Goal: Complete application form: Complete application form

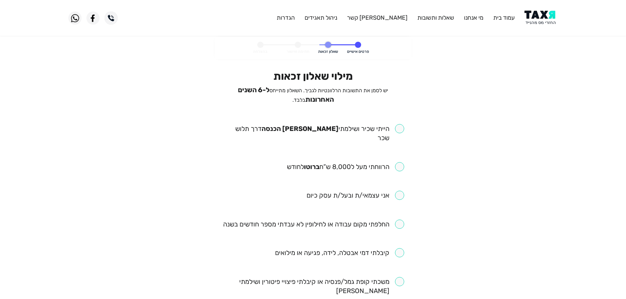
click at [398, 126] on input "checkbox" at bounding box center [313, 133] width 182 height 18
checkbox input "true"
click at [400, 162] on input "checkbox" at bounding box center [345, 166] width 117 height 9
checkbox input "true"
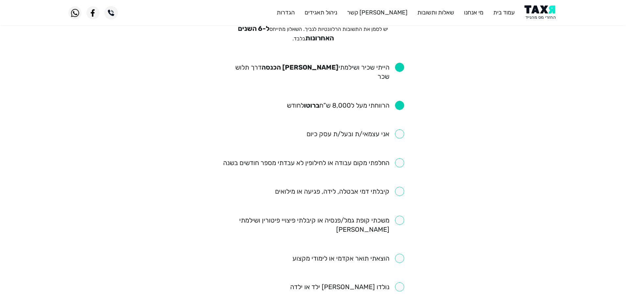
scroll to position [66, 0]
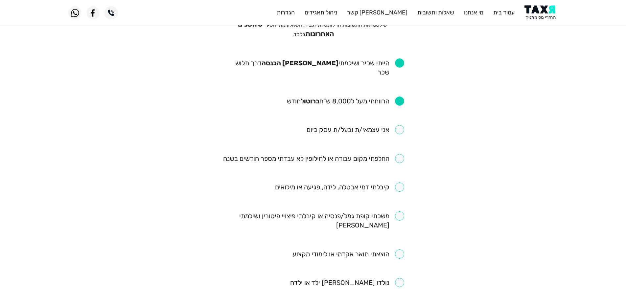
click at [402, 154] on input "checkbox" at bounding box center [313, 158] width 181 height 9
checkbox input "true"
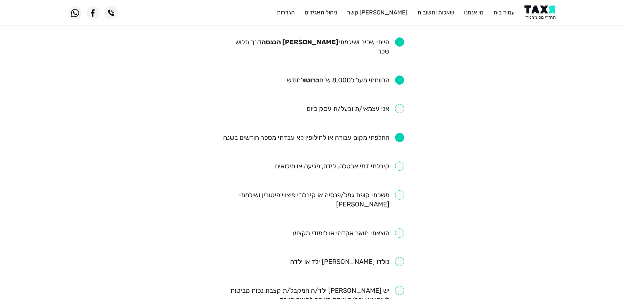
scroll to position [99, 0]
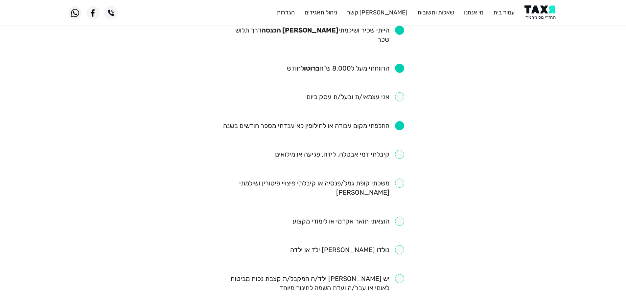
click at [400, 217] on input "checkbox" at bounding box center [348, 221] width 112 height 9
checkbox input "true"
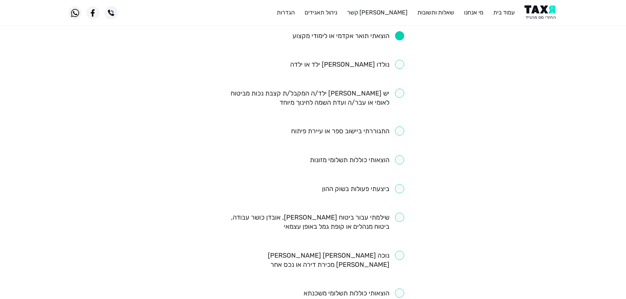
scroll to position [296, 0]
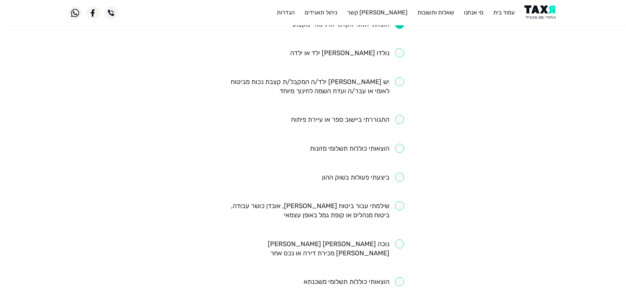
click at [399, 201] on input "checkbox" at bounding box center [313, 210] width 182 height 18
checkbox input "true"
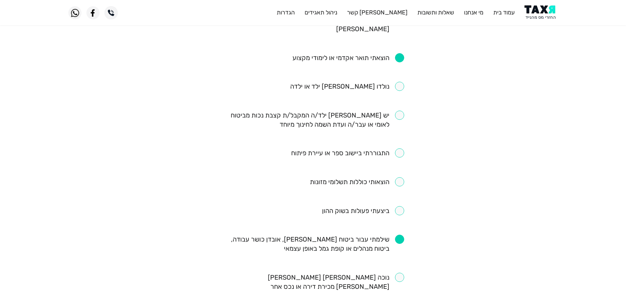
scroll to position [328, 0]
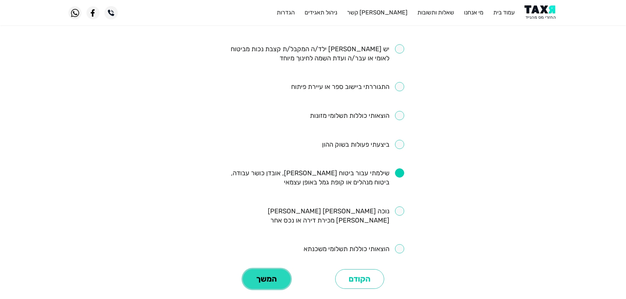
click at [281, 269] on button "המשך" at bounding box center [267, 279] width 48 height 20
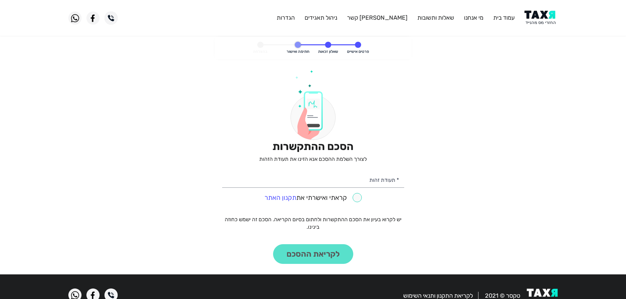
drag, startPoint x: 549, startPoint y: 28, endPoint x: 544, endPoint y: 23, distance: 6.8
click at [548, 28] on header "עמוד בית מי אנחנו שאלות ותשובות [PERSON_NAME] קשר ניהול תאגידים הגדרות" at bounding box center [313, 18] width 626 height 36
click at [542, 19] on img at bounding box center [540, 18] width 33 height 15
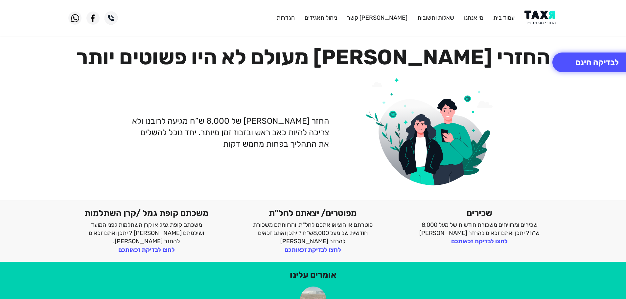
drag, startPoint x: 0, startPoint y: 0, endPoint x: 536, endPoint y: 10, distance: 536.5
click at [538, 22] on img at bounding box center [540, 18] width 33 height 15
click at [538, 16] on img at bounding box center [540, 18] width 33 height 15
click at [544, 18] on img at bounding box center [540, 18] width 33 height 15
click at [549, 17] on img at bounding box center [540, 18] width 33 height 15
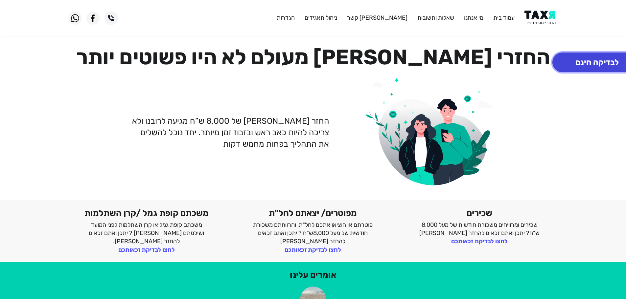
click at [596, 62] on button "לבדיקה חינם" at bounding box center [596, 63] width 89 height 20
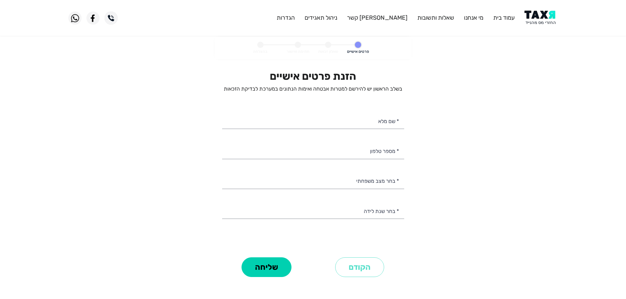
select select
click at [385, 151] on input "* מספר טלפון" at bounding box center [313, 150] width 182 height 17
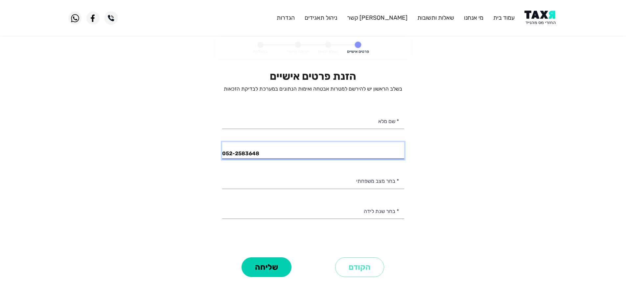
type input "052-2583648"
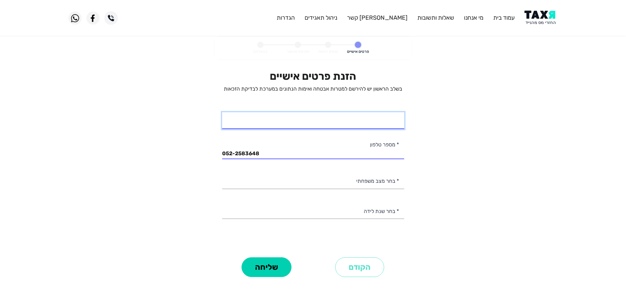
click at [376, 120] on input "* שם מלא" at bounding box center [313, 120] width 182 height 17
type input "דליה אושר ממן"
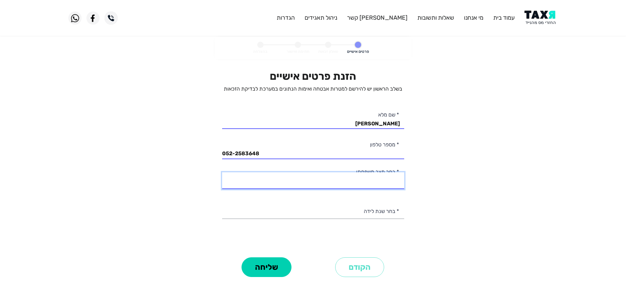
click at [388, 181] on select "רווק/ה נשוי/אה גרוש/ה אלמן/נה" at bounding box center [313, 180] width 182 height 17
select select "4: Widow"
click at [222, 172] on select "רווק/ה נשוי/אה גרוש/ה אלמן/נה" at bounding box center [313, 180] width 182 height 17
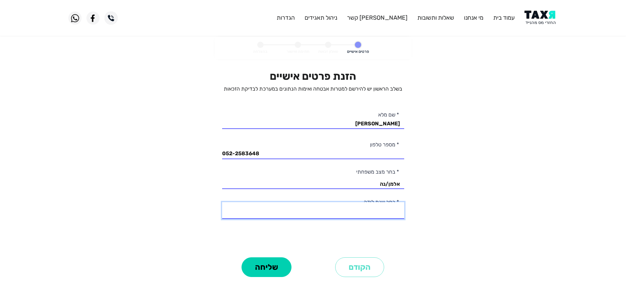
click at [387, 211] on select "2003 2002 2001 2000 1999 1998 1997 1996 1995 1994 1993 1992 1991 1990 1989 1988…" at bounding box center [313, 210] width 182 height 17
select select "40: 1964"
click at [222, 202] on select "2003 2002 2001 2000 1999 1998 1997 1996 1995 1994 1993 1992 1991 1990 1989 1988…" at bounding box center [313, 210] width 182 height 17
click at [279, 266] on button "שליחה" at bounding box center [266, 268] width 50 height 20
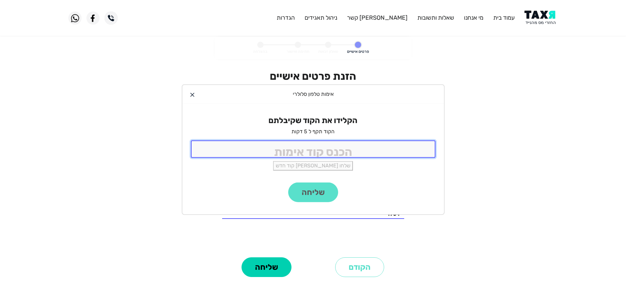
click at [329, 146] on input "tel" at bounding box center [313, 149] width 244 height 17
type input "9988"
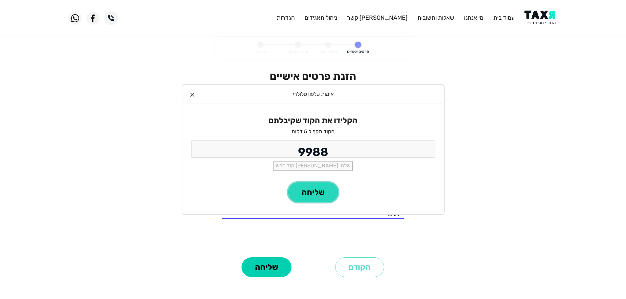
click at [321, 189] on button "שליחה" at bounding box center [313, 193] width 50 height 20
